Goal: Task Accomplishment & Management: Complete application form

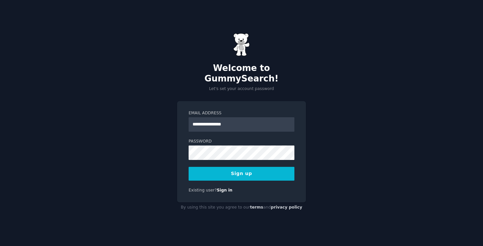
click at [237, 170] on button "Sign up" at bounding box center [242, 174] width 106 height 14
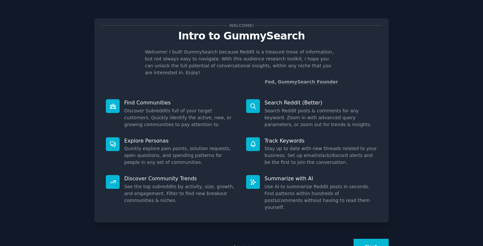
scroll to position [11, 0]
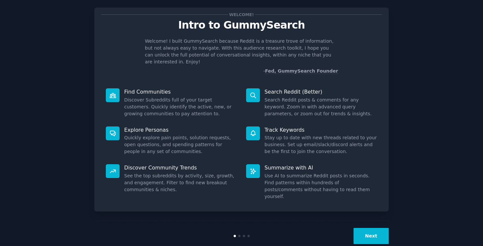
click at [368, 228] on button "Next" at bounding box center [371, 236] width 35 height 16
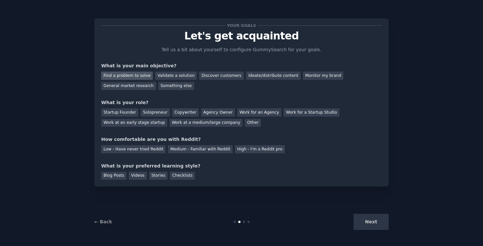
click at [140, 75] on div "Find a problem to solve" at bounding box center [127, 76] width 52 height 8
click at [176, 76] on div "Validate a solution" at bounding box center [176, 76] width 42 height 8
click at [109, 71] on div "Find a problem to solve Validate a solution Discover customers Ideate/distribut…" at bounding box center [241, 79] width 281 height 21
click at [112, 73] on div "Find a problem to solve" at bounding box center [127, 76] width 52 height 8
click at [126, 112] on div "Startup Founder" at bounding box center [119, 112] width 37 height 8
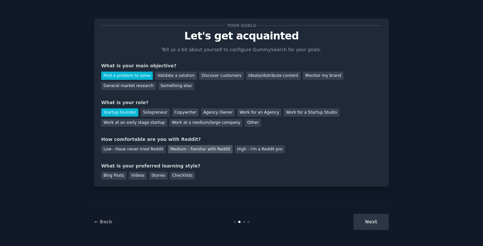
click at [221, 149] on div "Medium - Familiar with Reddit" at bounding box center [200, 149] width 64 height 8
click at [118, 178] on div "Blog Posts" at bounding box center [113, 176] width 25 height 8
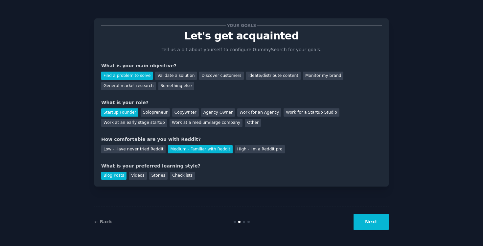
click at [367, 229] on button "Next" at bounding box center [371, 222] width 35 height 16
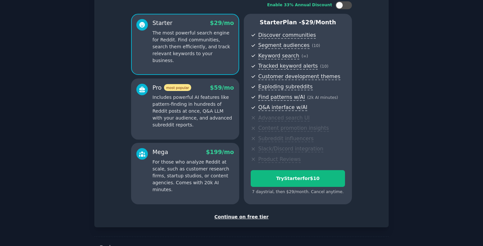
scroll to position [65, 0]
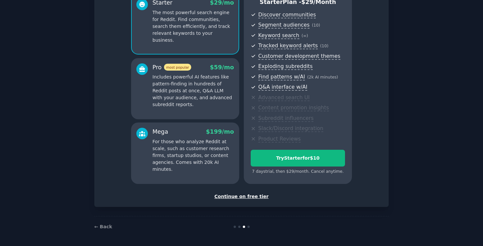
click at [237, 196] on div "Continue on free tier" at bounding box center [241, 196] width 281 height 7
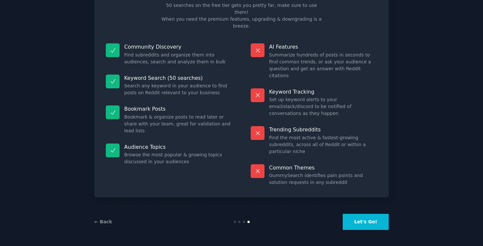
scroll to position [10, 0]
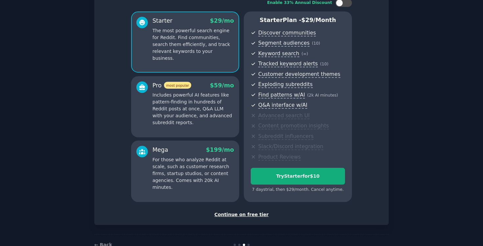
scroll to position [47, 0]
click at [299, 179] on div "Try Starter for $10" at bounding box center [298, 176] width 94 height 7
